Goal: Obtain resource: Download file/media

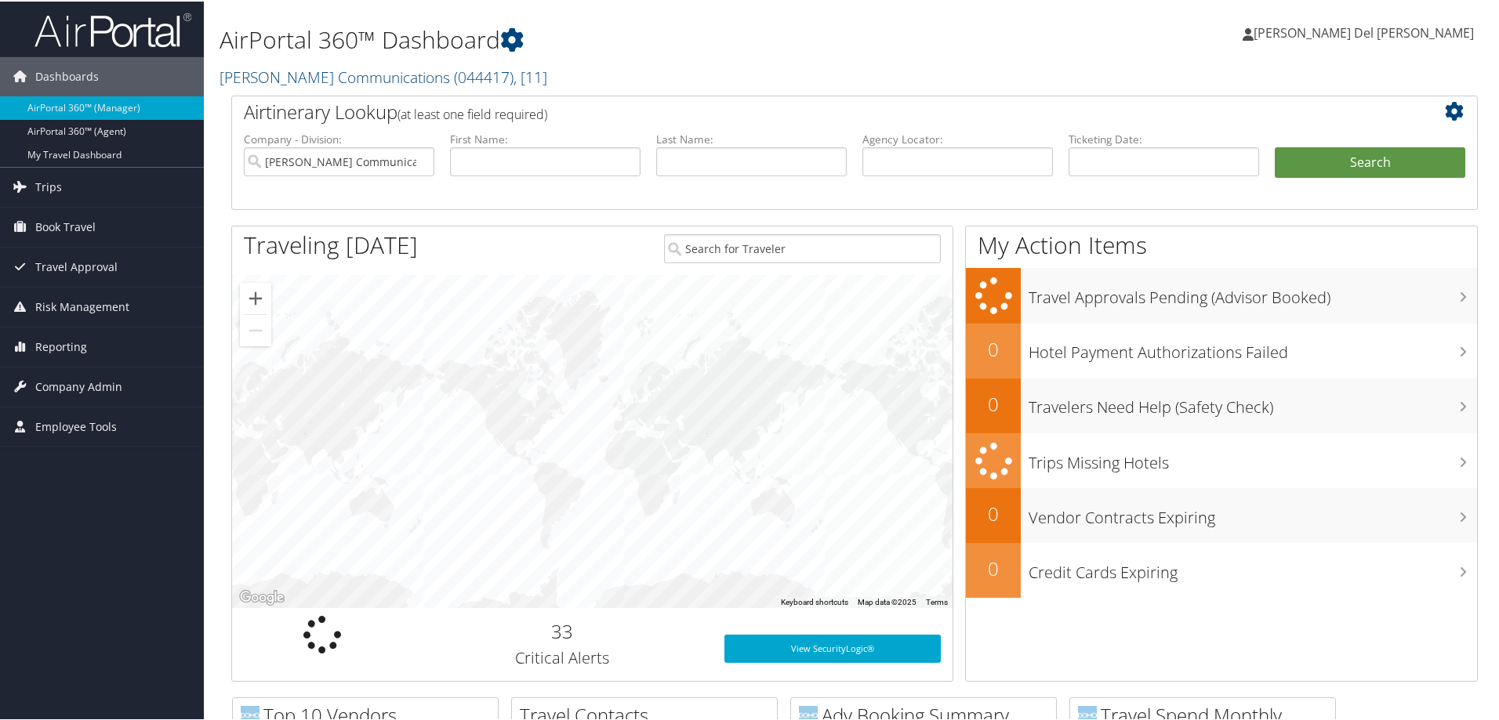
drag, startPoint x: 477, startPoint y: 82, endPoint x: 459, endPoint y: 92, distance: 19.6
click at [513, 82] on span ", [ 11 ]" at bounding box center [530, 75] width 34 height 21
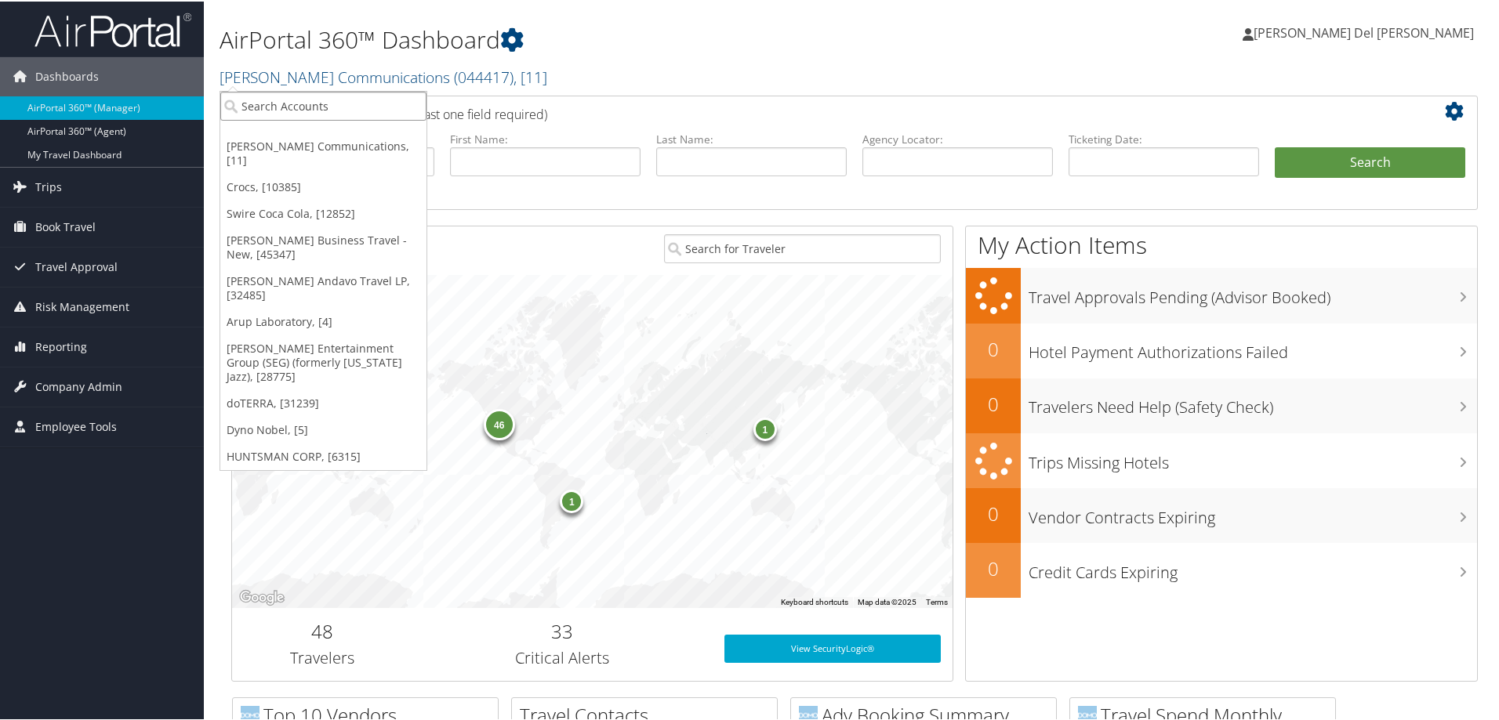
click at [343, 100] on input "search" at bounding box center [323, 104] width 206 height 29
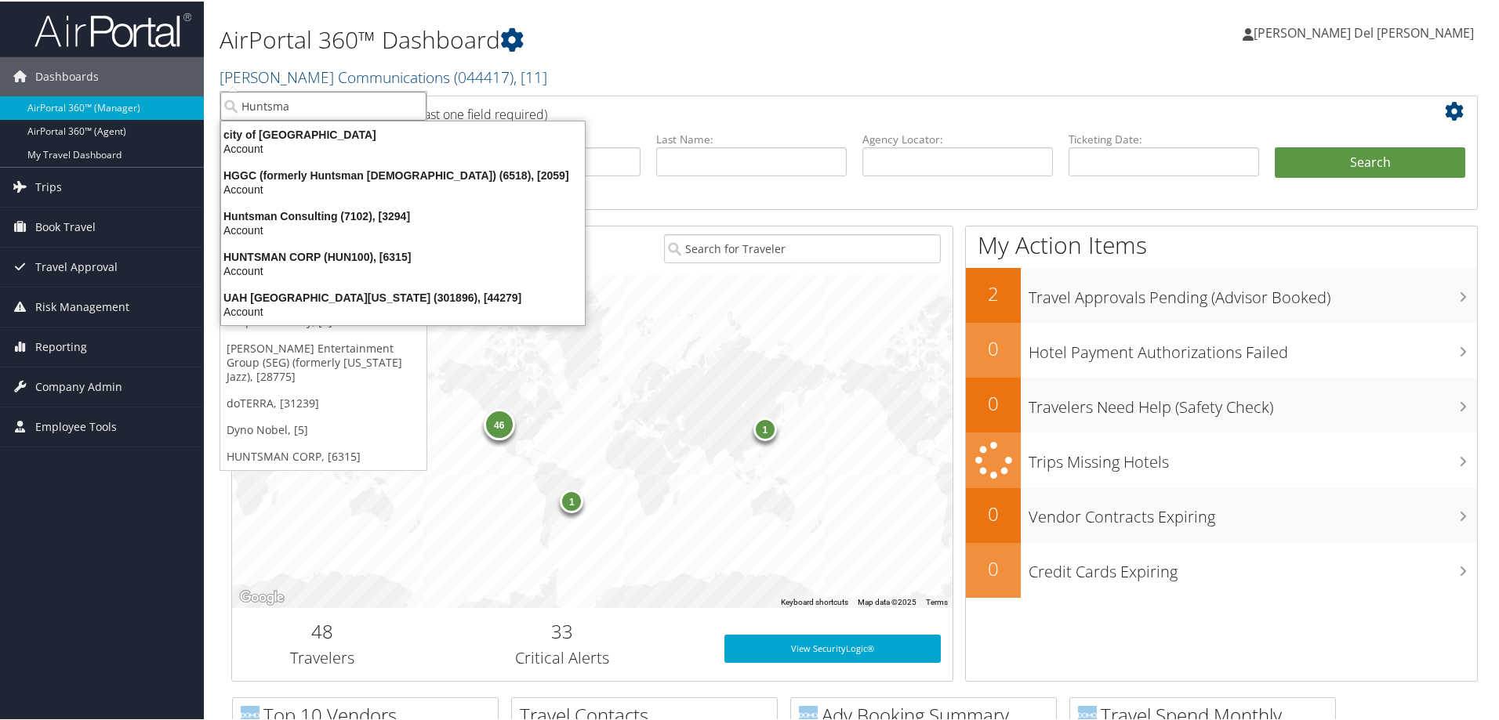
type input "Huntsman"
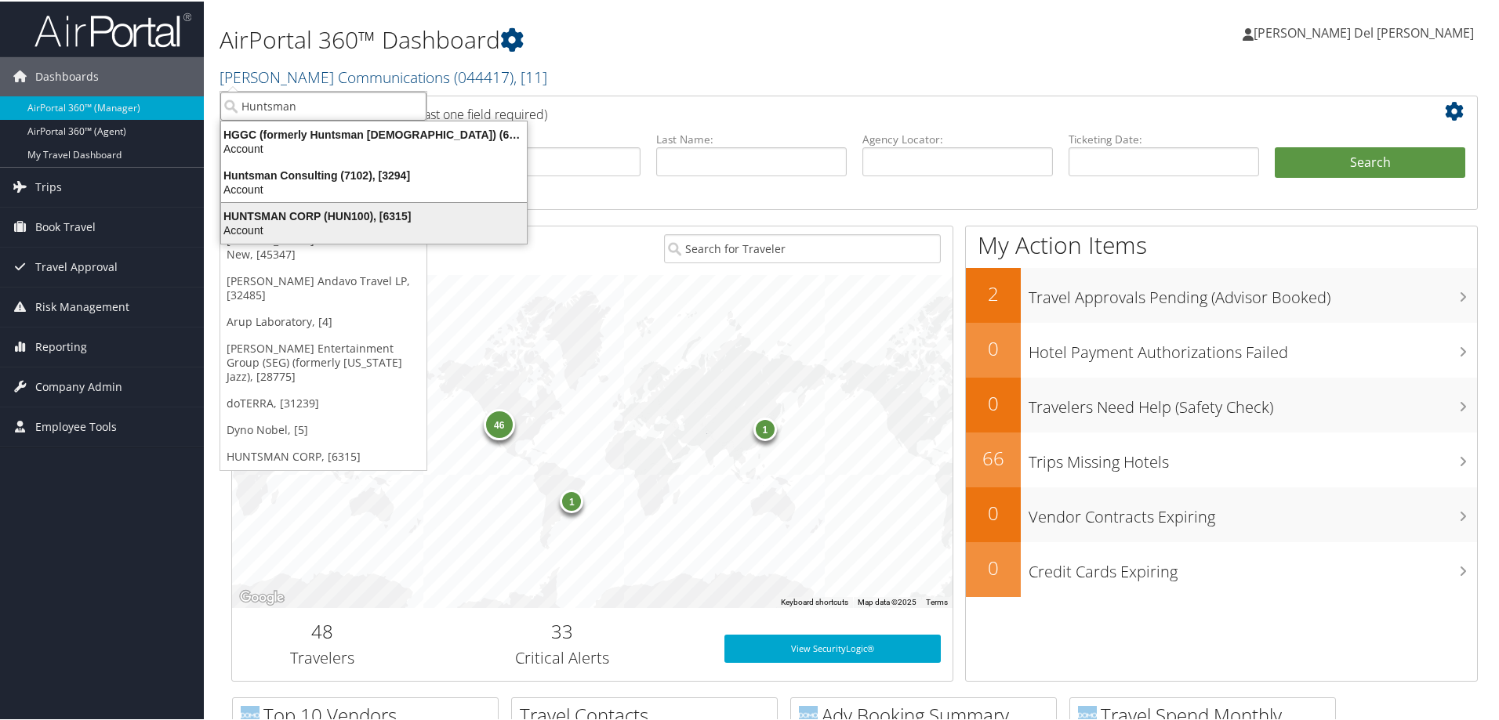
click at [332, 223] on div "Account" at bounding box center [374, 229] width 325 height 14
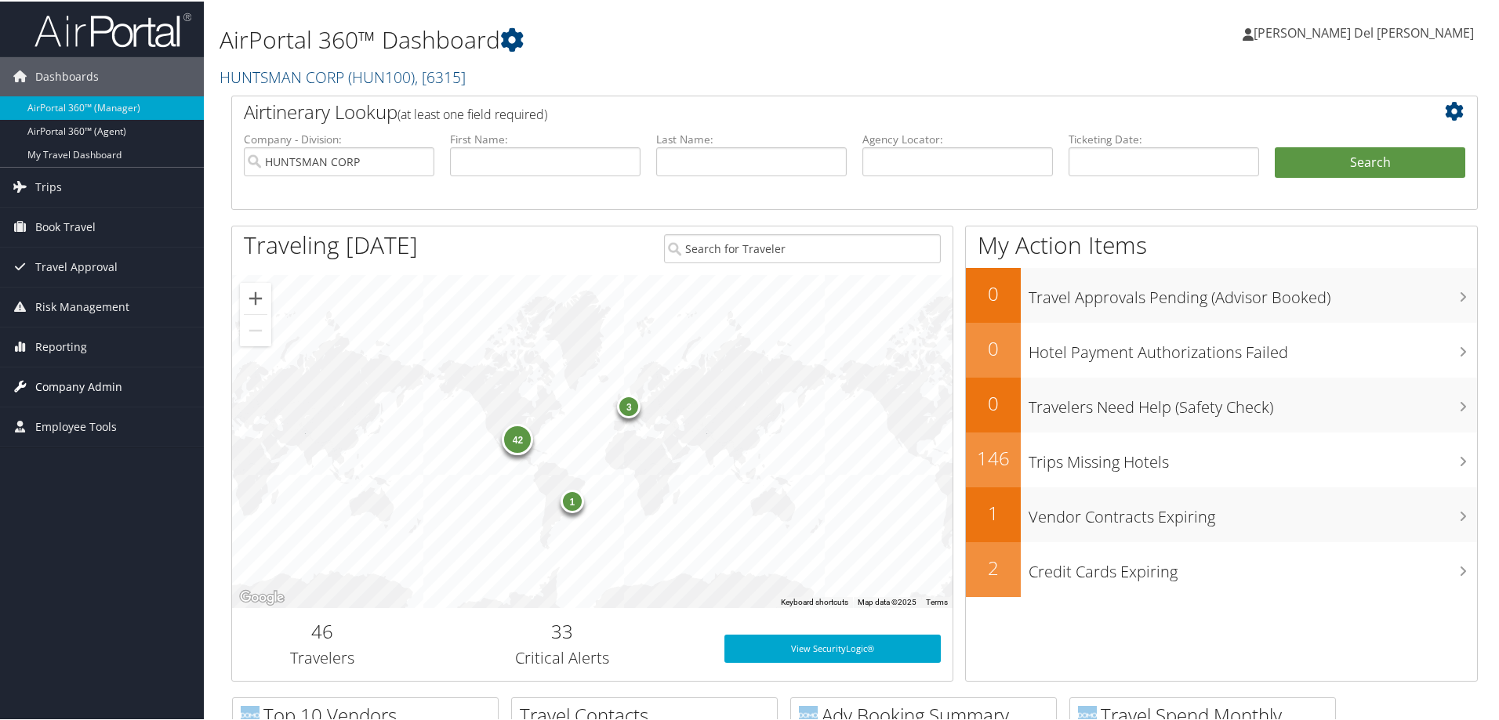
click at [108, 388] on span "Company Admin" at bounding box center [78, 385] width 87 height 39
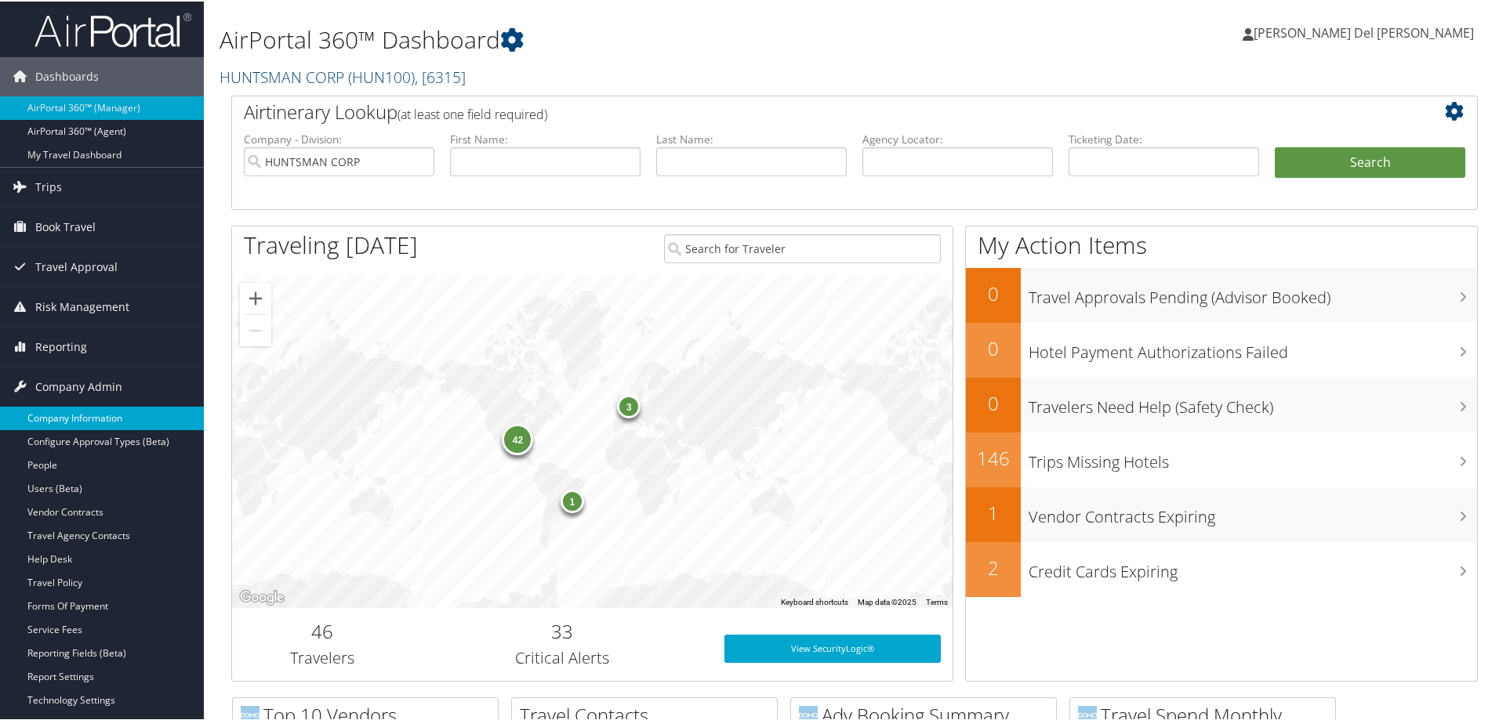
click at [90, 414] on link "Company Information" at bounding box center [102, 417] width 204 height 24
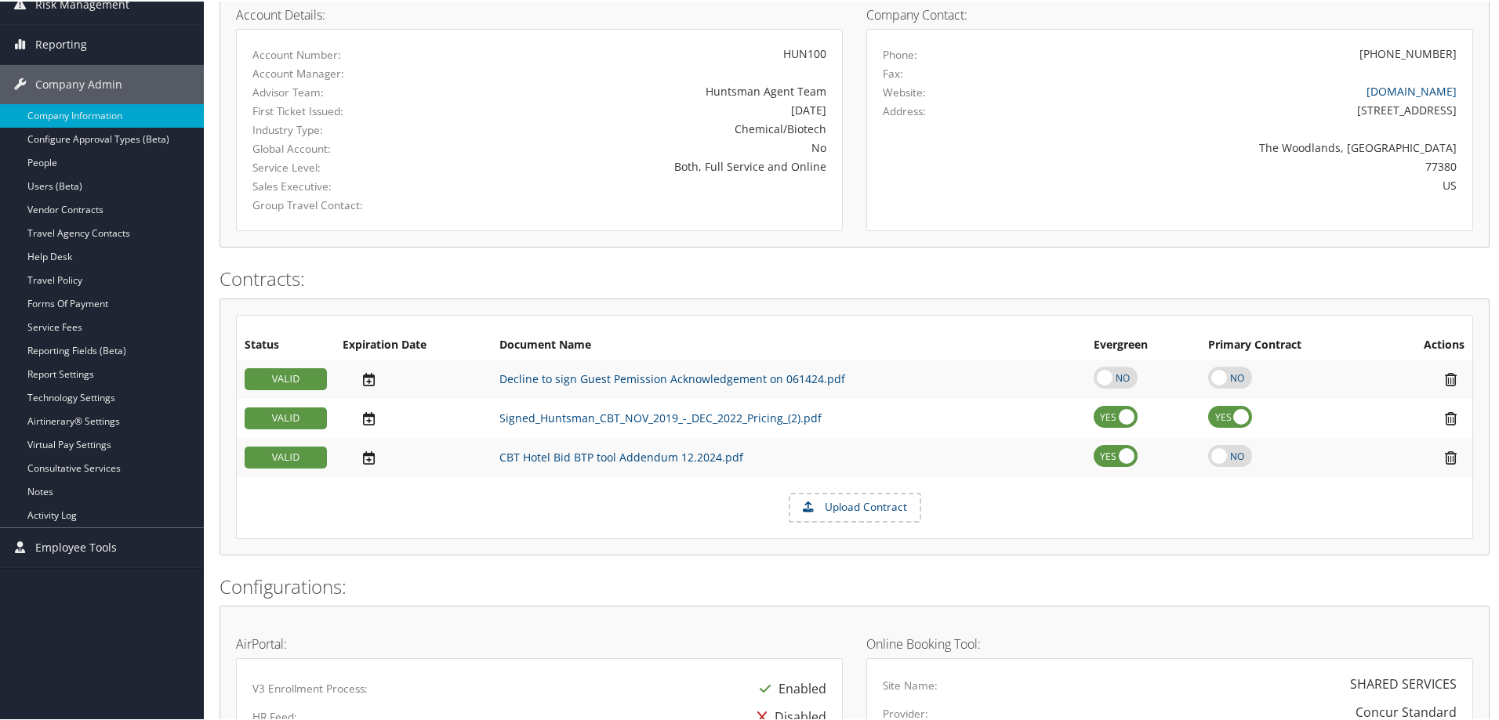
scroll to position [235, 0]
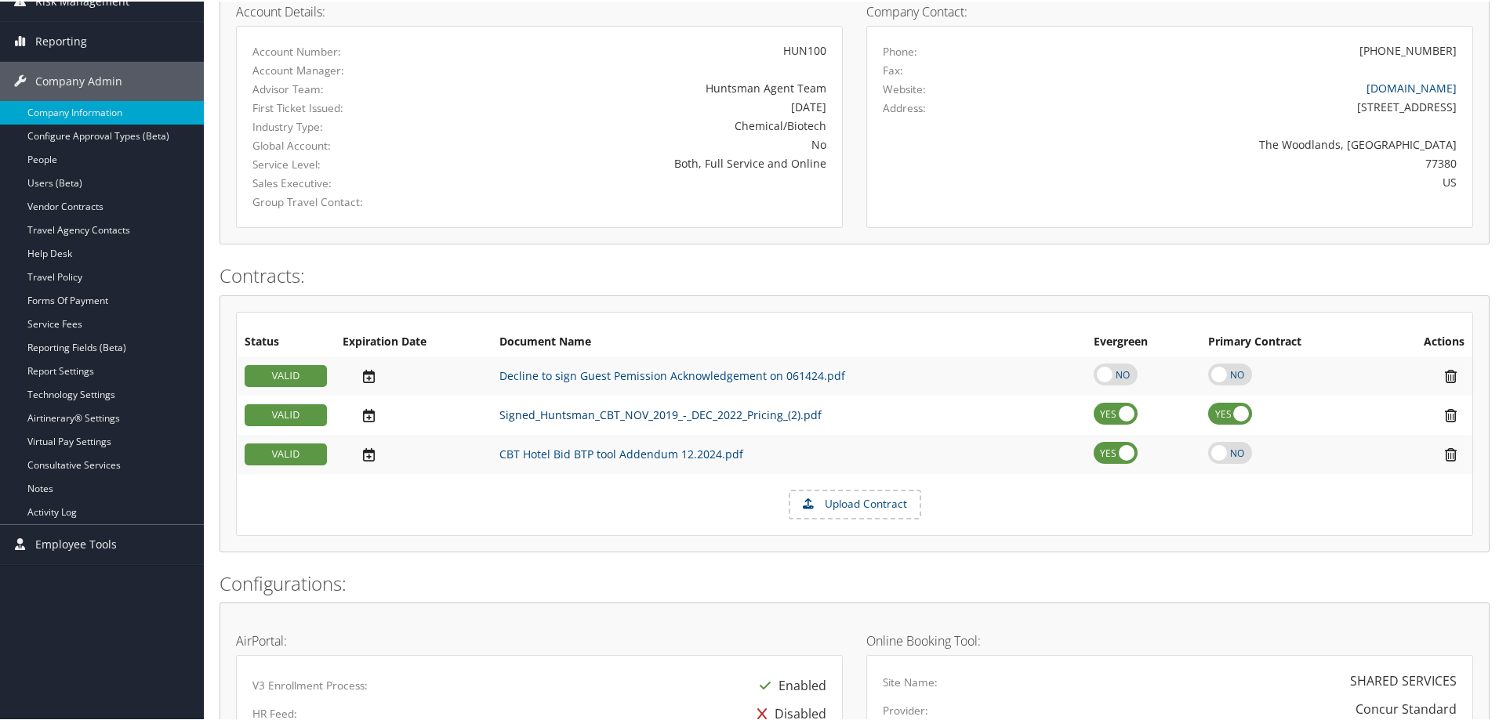
click at [643, 415] on link "Signed_Huntsman_CBT_NOV_2019_-_DEC_2022_Pricing_(2).pdf" at bounding box center [660, 413] width 322 height 15
